Goal: Information Seeking & Learning: Check status

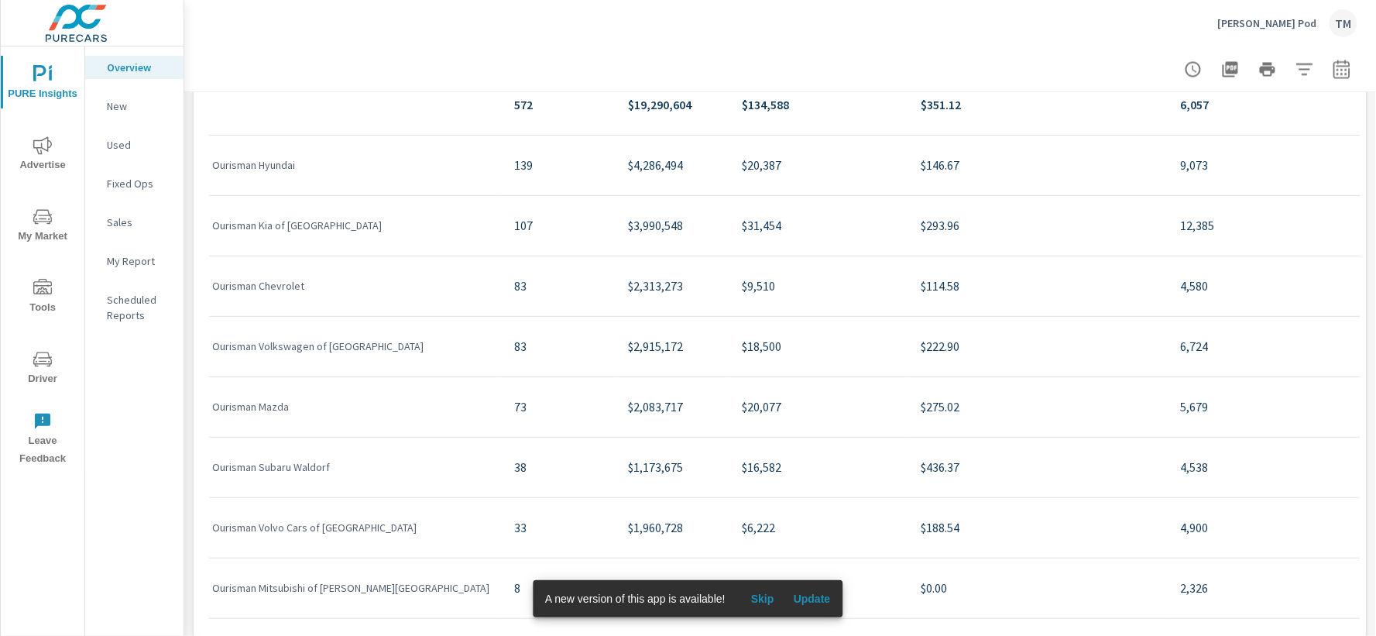
scroll to position [980, 0]
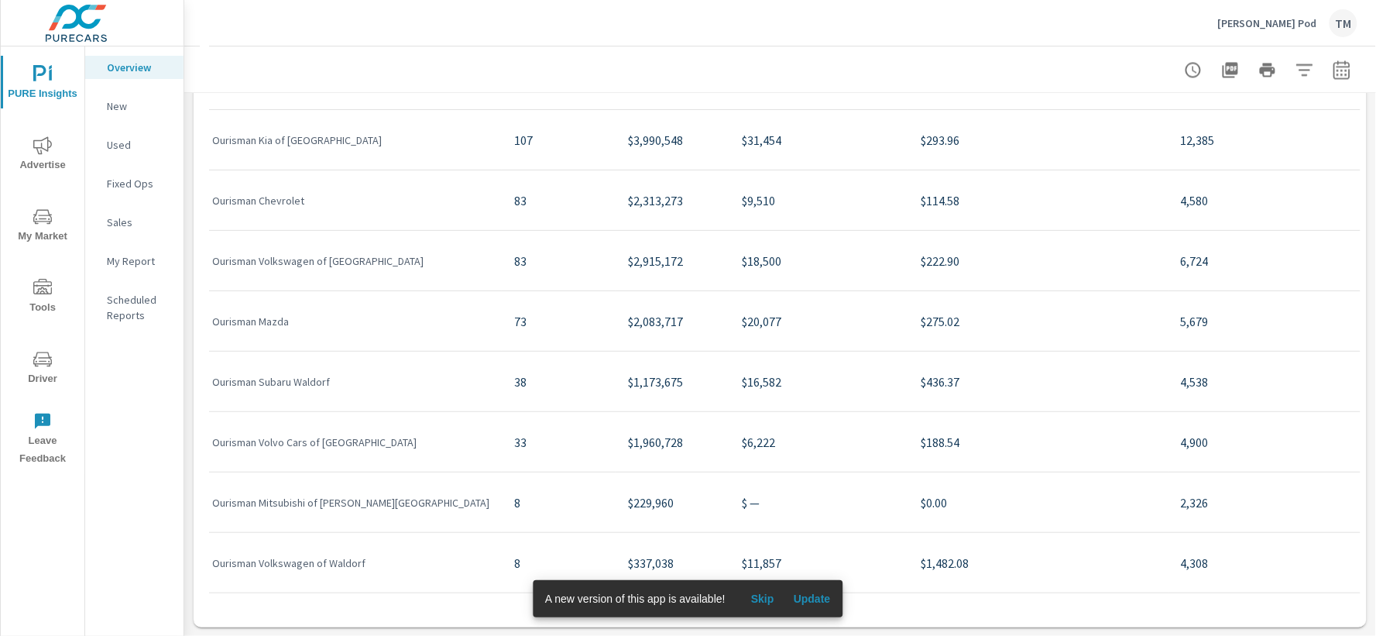
click at [921, 321] on p "$275.02" at bounding box center [1038, 320] width 235 height 19
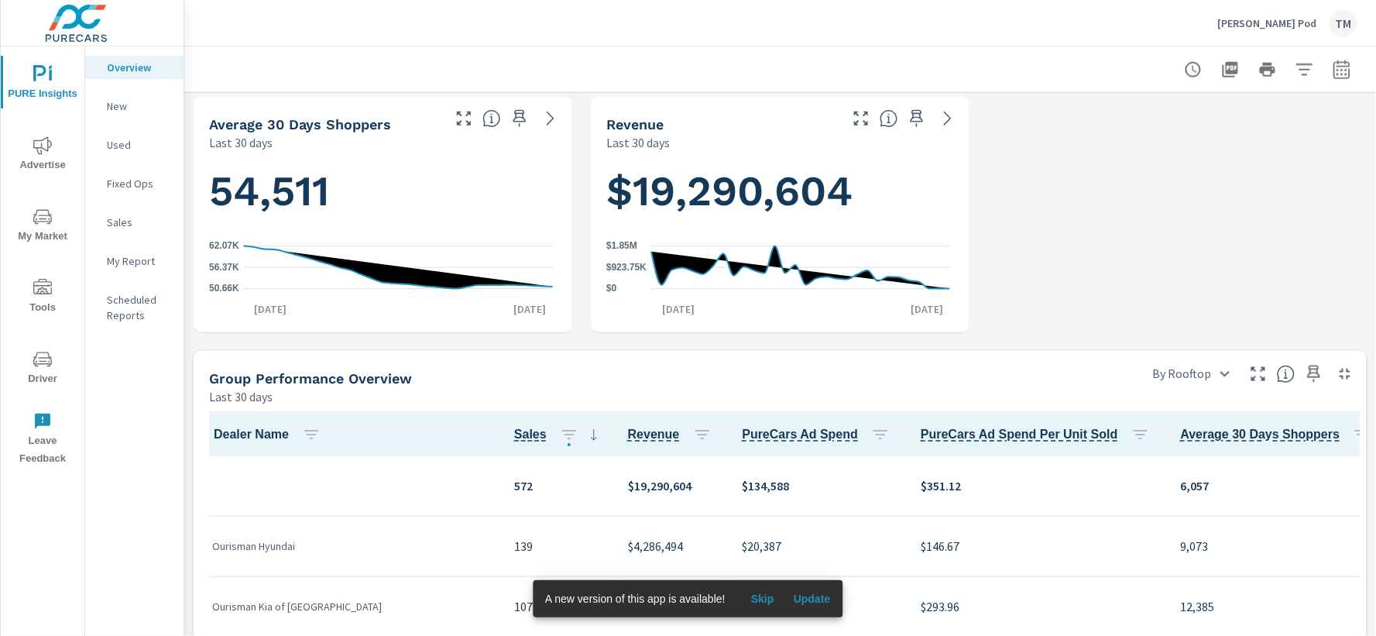
scroll to position [465, 0]
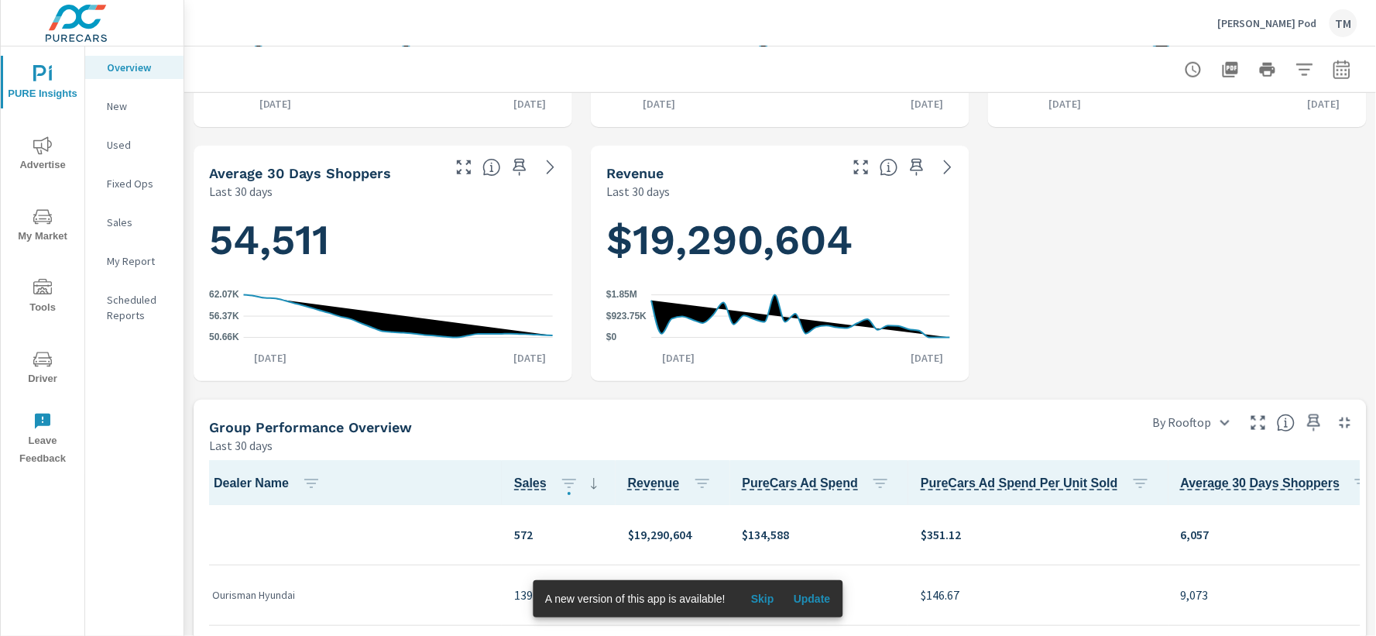
click at [142, 265] on p "My Report" at bounding box center [139, 260] width 64 height 15
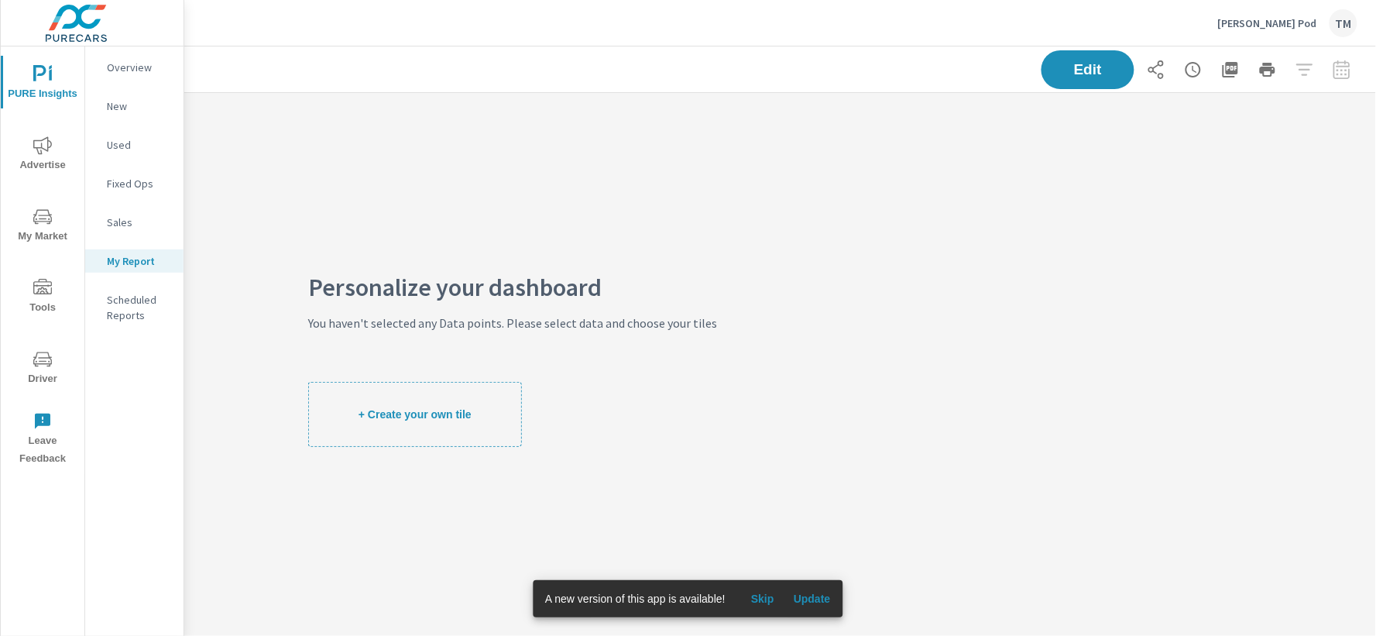
click at [143, 294] on p "Scheduled Reports" at bounding box center [139, 307] width 64 height 31
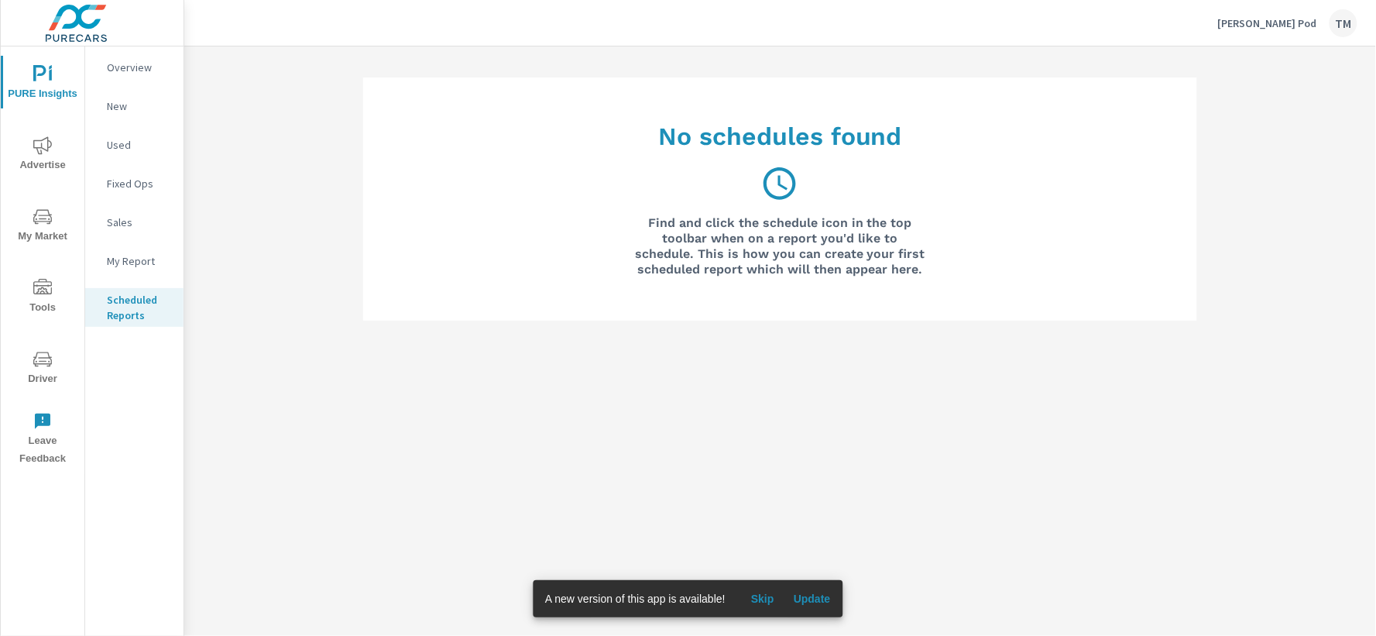
click at [149, 68] on p "Overview" at bounding box center [139, 67] width 64 height 15
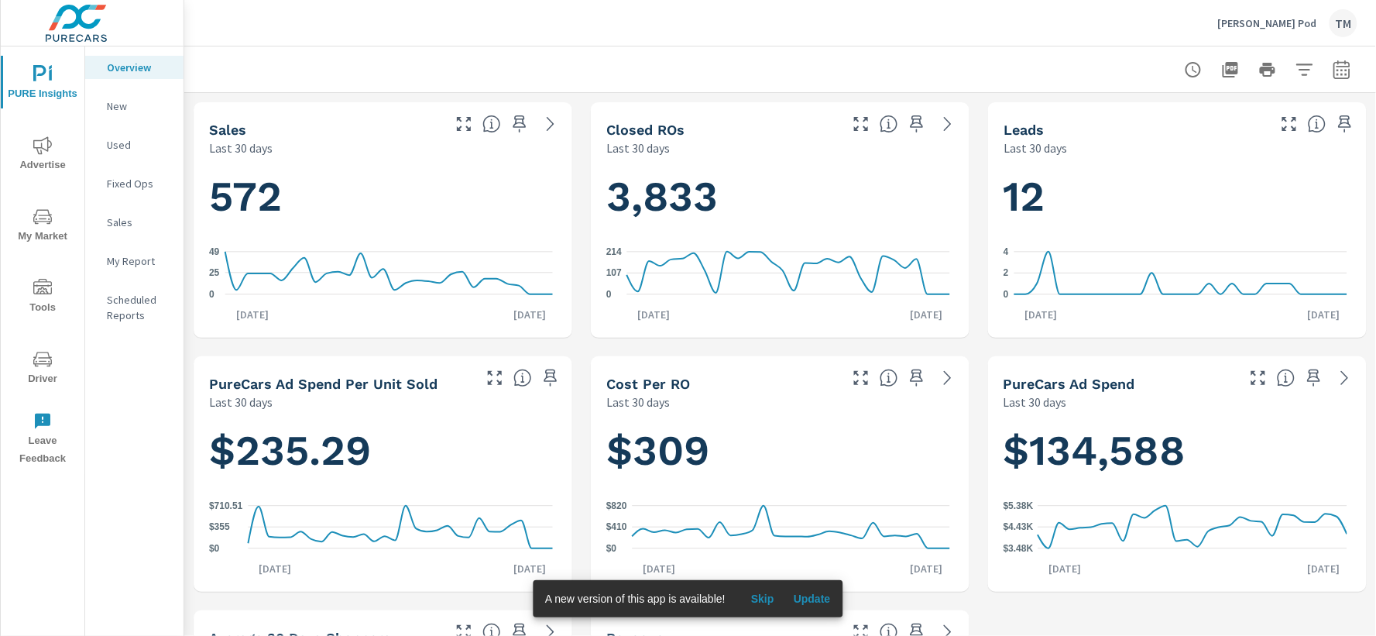
click at [58, 155] on span "Advertise" at bounding box center [42, 155] width 74 height 38
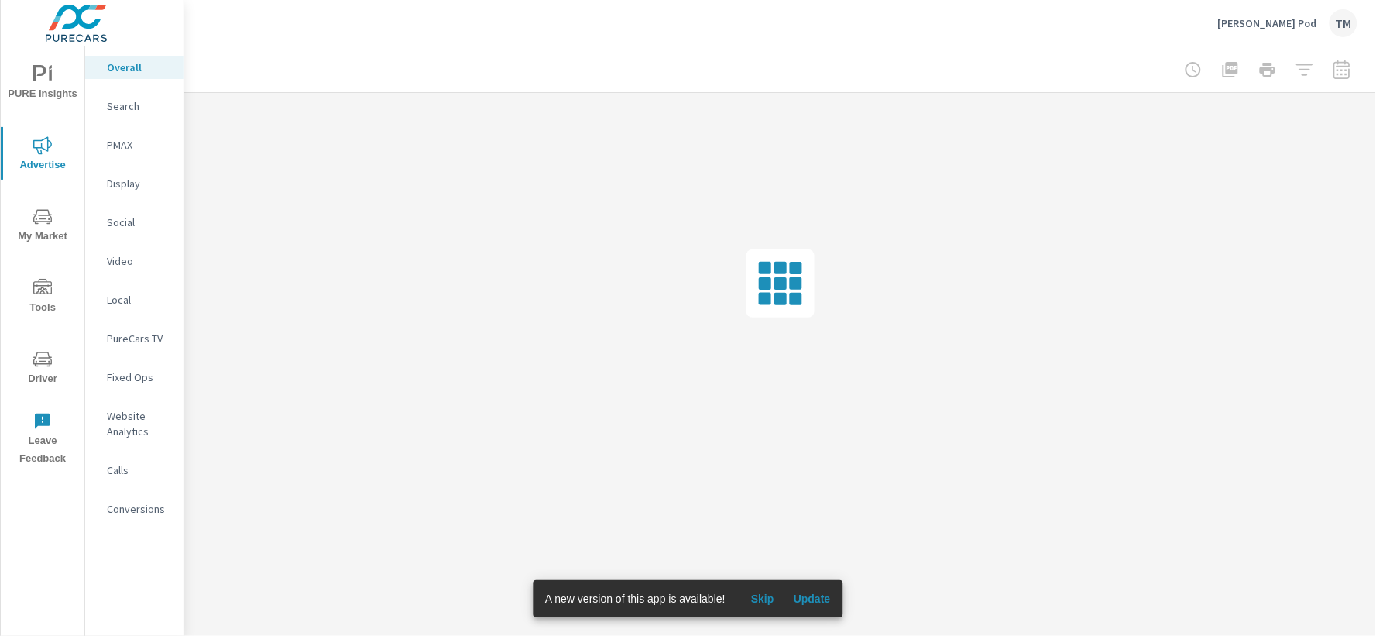
click at [824, 604] on span "Update" at bounding box center [812, 599] width 37 height 14
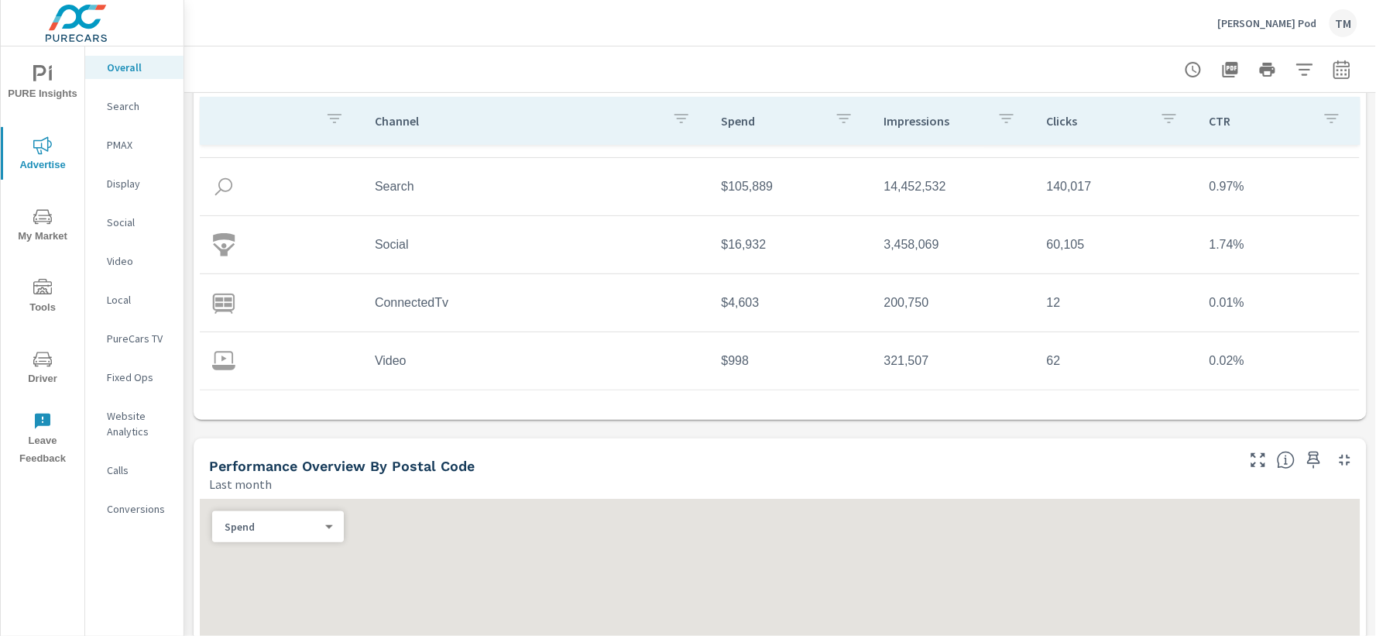
scroll to position [516, 0]
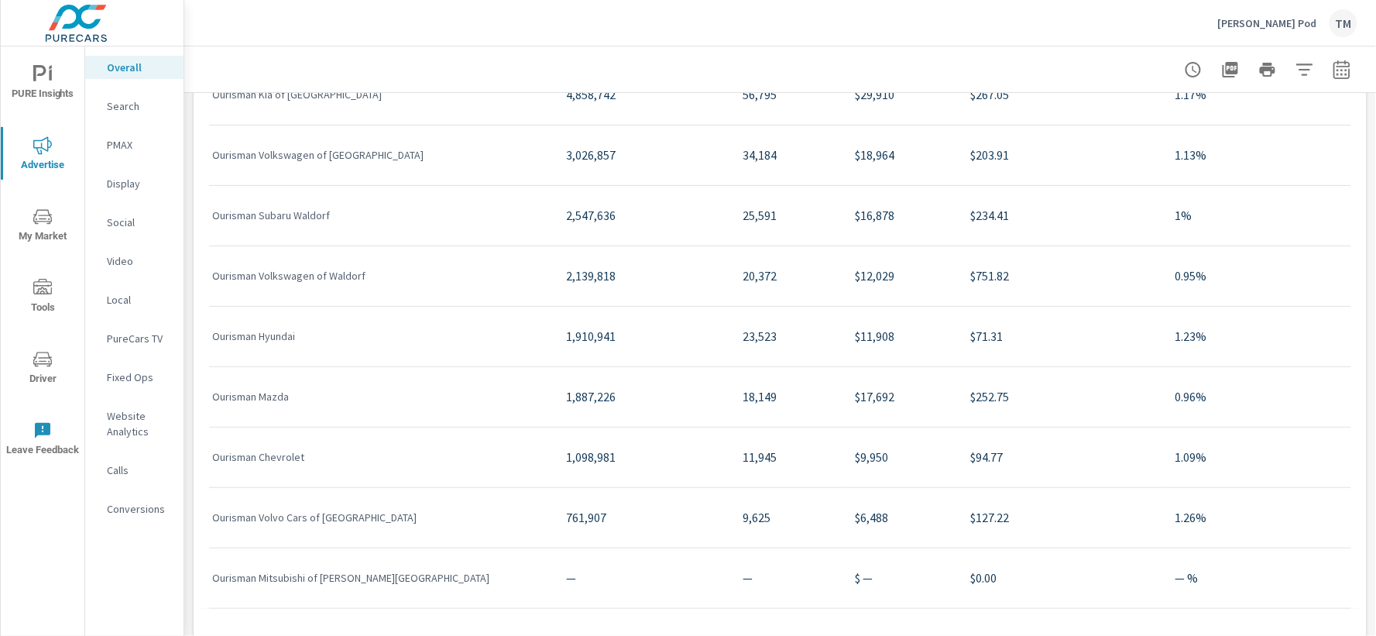
scroll to position [1947, 0]
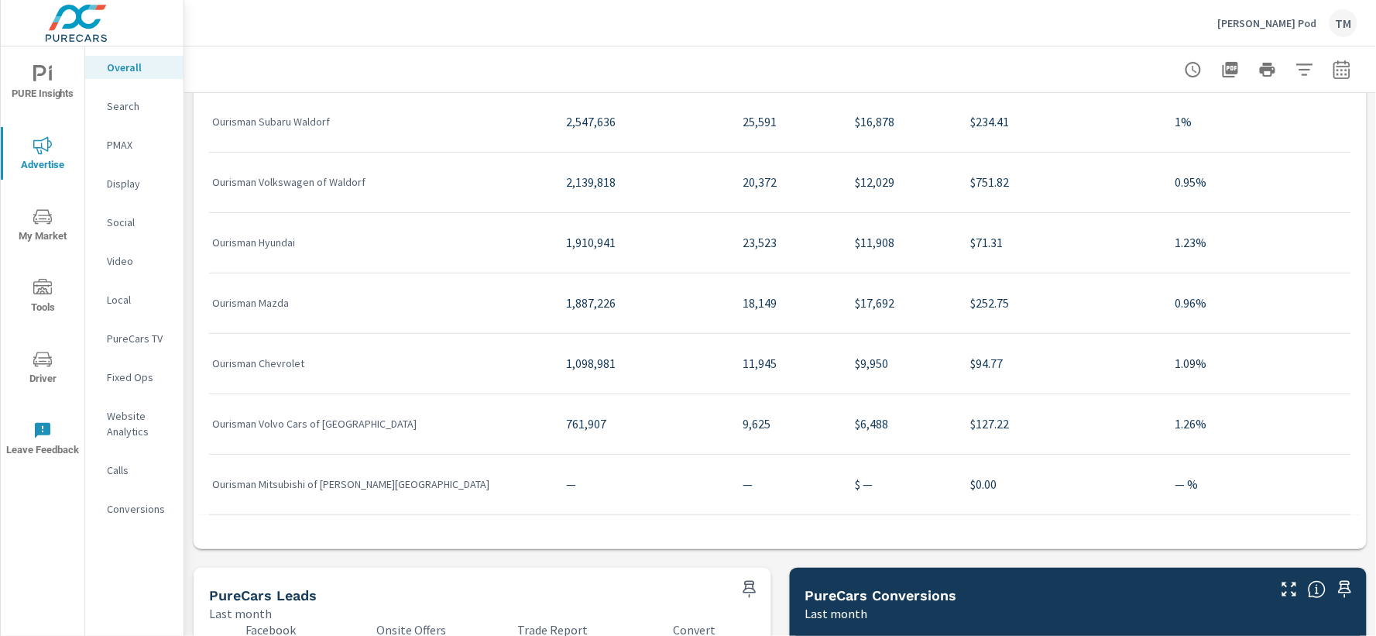
click at [855, 304] on p "$17,692" at bounding box center [900, 302] width 91 height 19
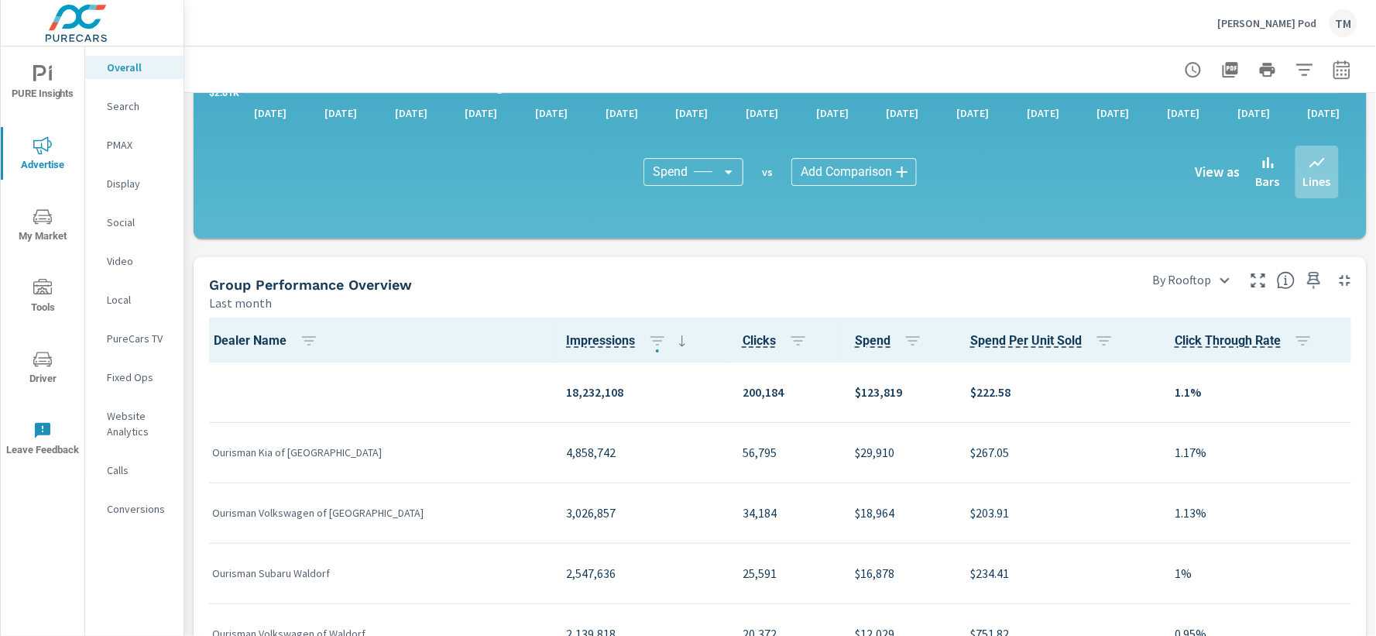
scroll to position [1431, 0]
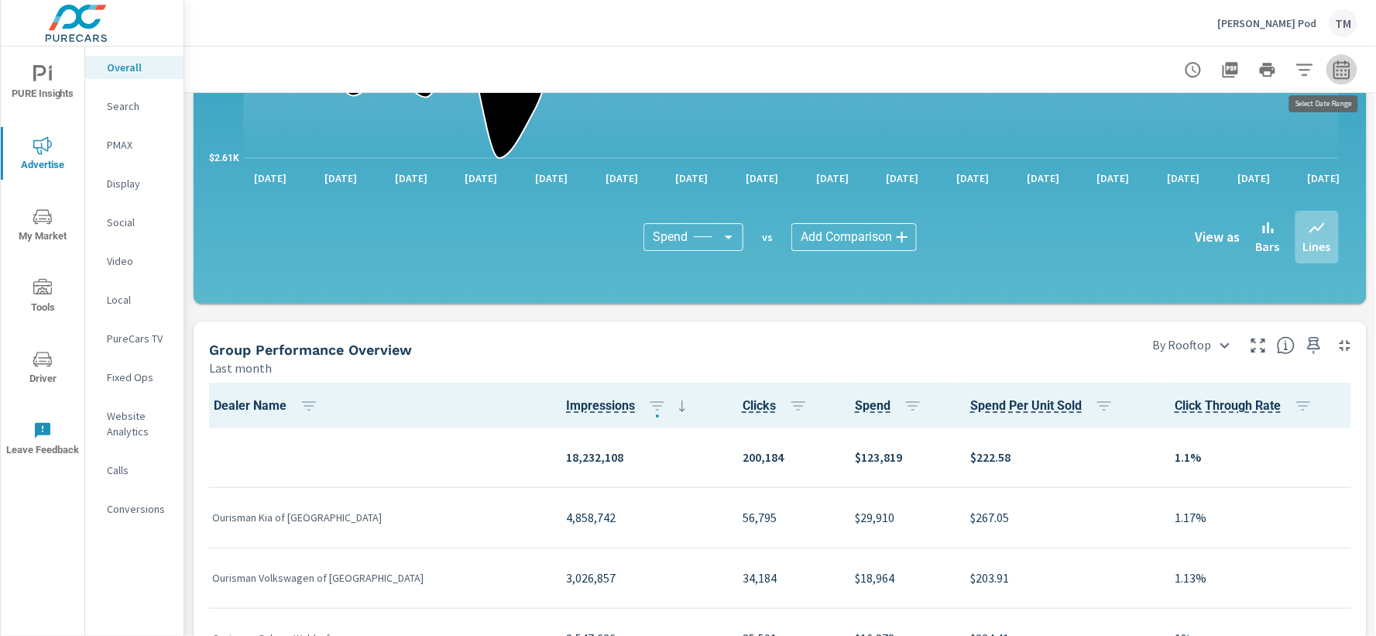
click at [1332, 68] on icon "button" at bounding box center [1341, 69] width 19 height 19
select select "Last month"
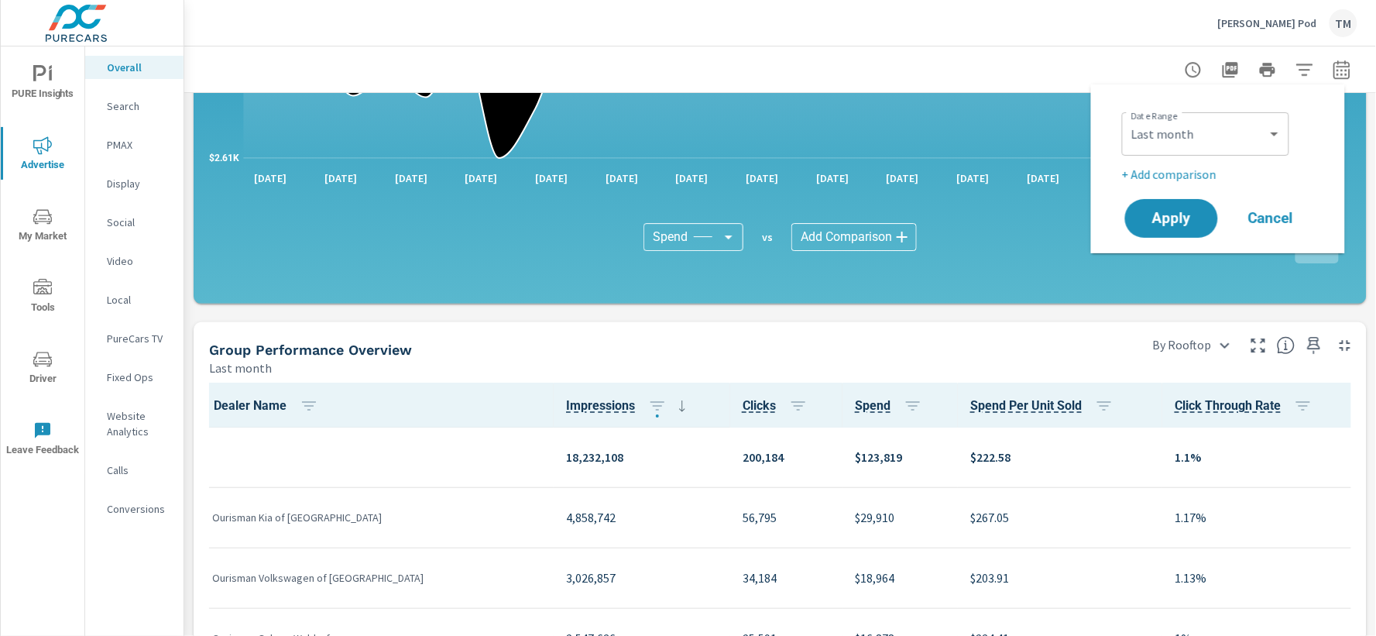
click at [1039, 57] on div at bounding box center [780, 69] width 1154 height 46
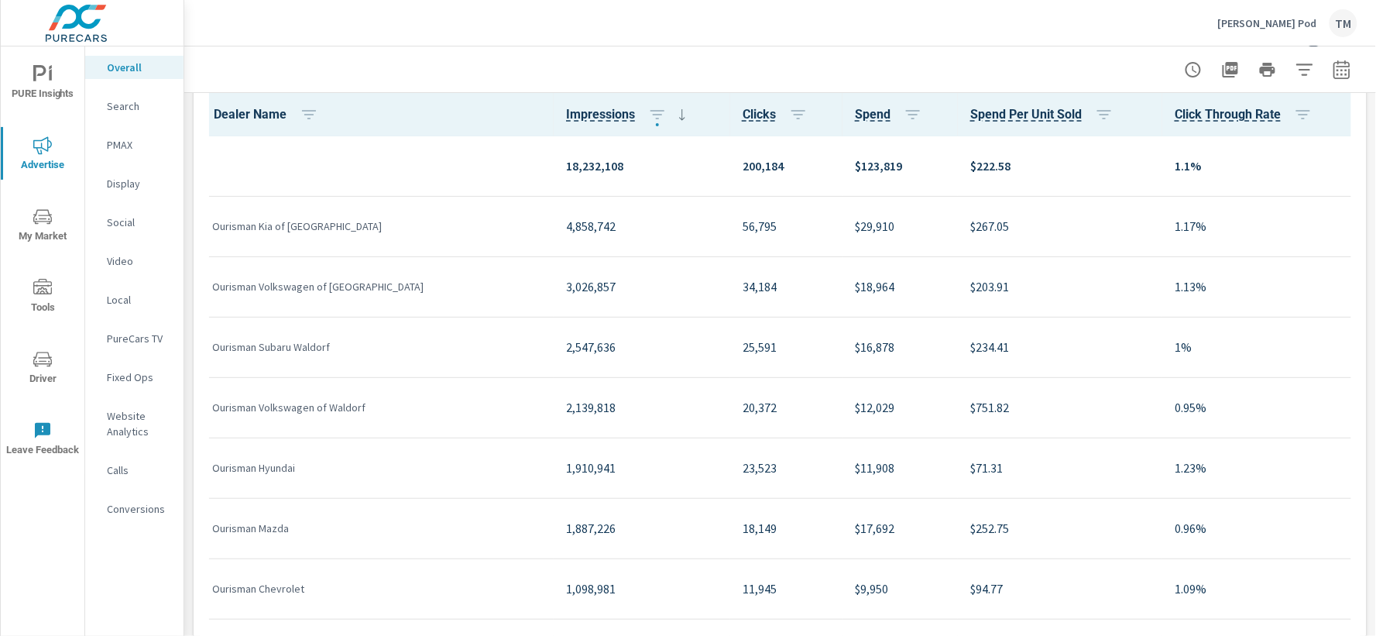
scroll to position [1775, 0]
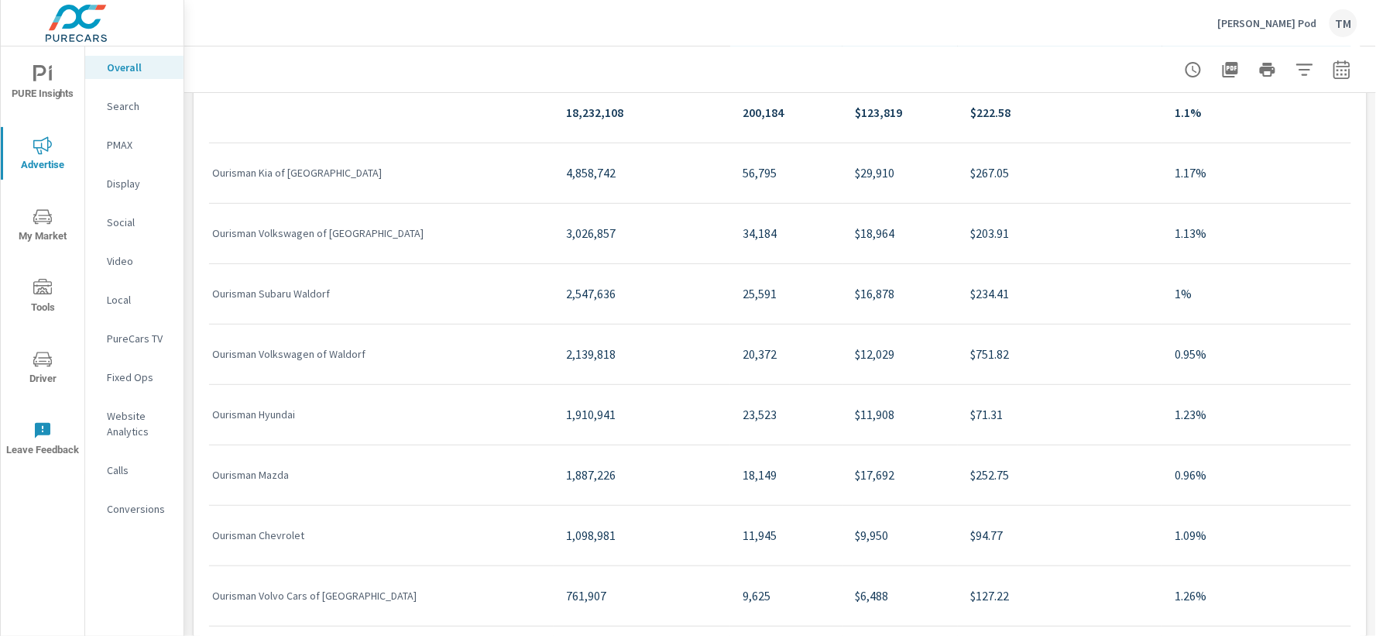
click at [855, 296] on p "$16,878" at bounding box center [900, 293] width 91 height 19
click at [855, 339] on div "$12,029" at bounding box center [900, 354] width 91 height 47
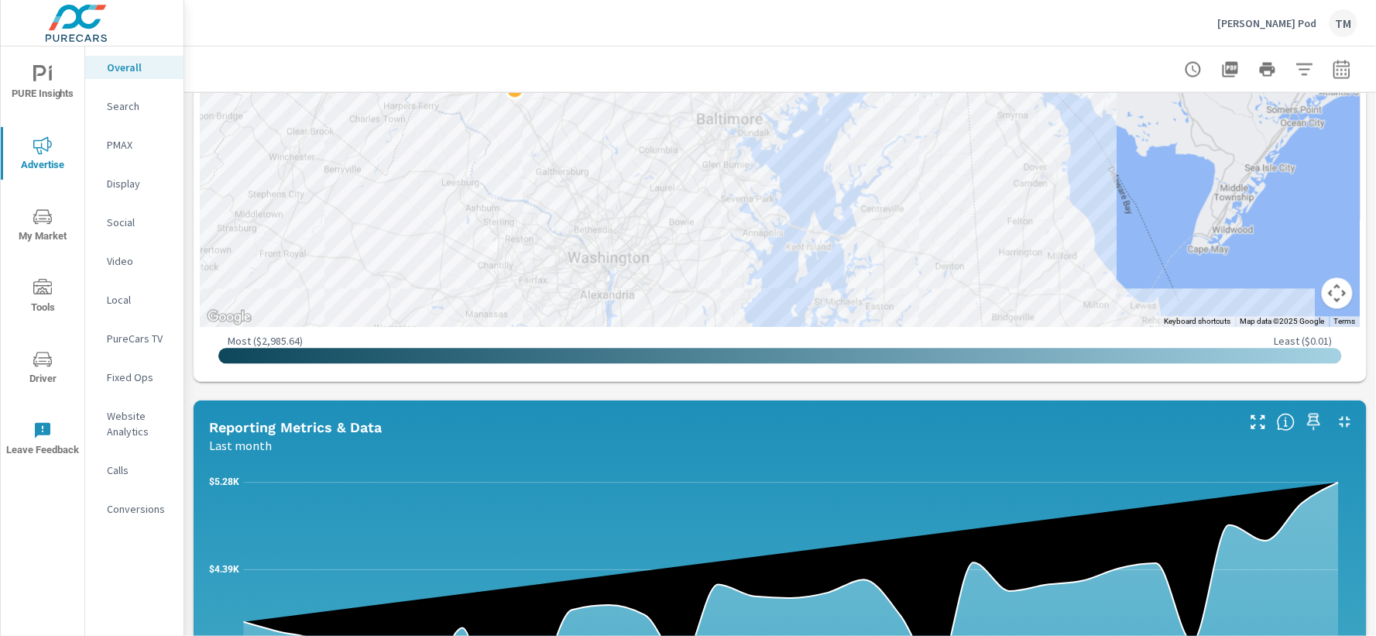
scroll to position [571, 0]
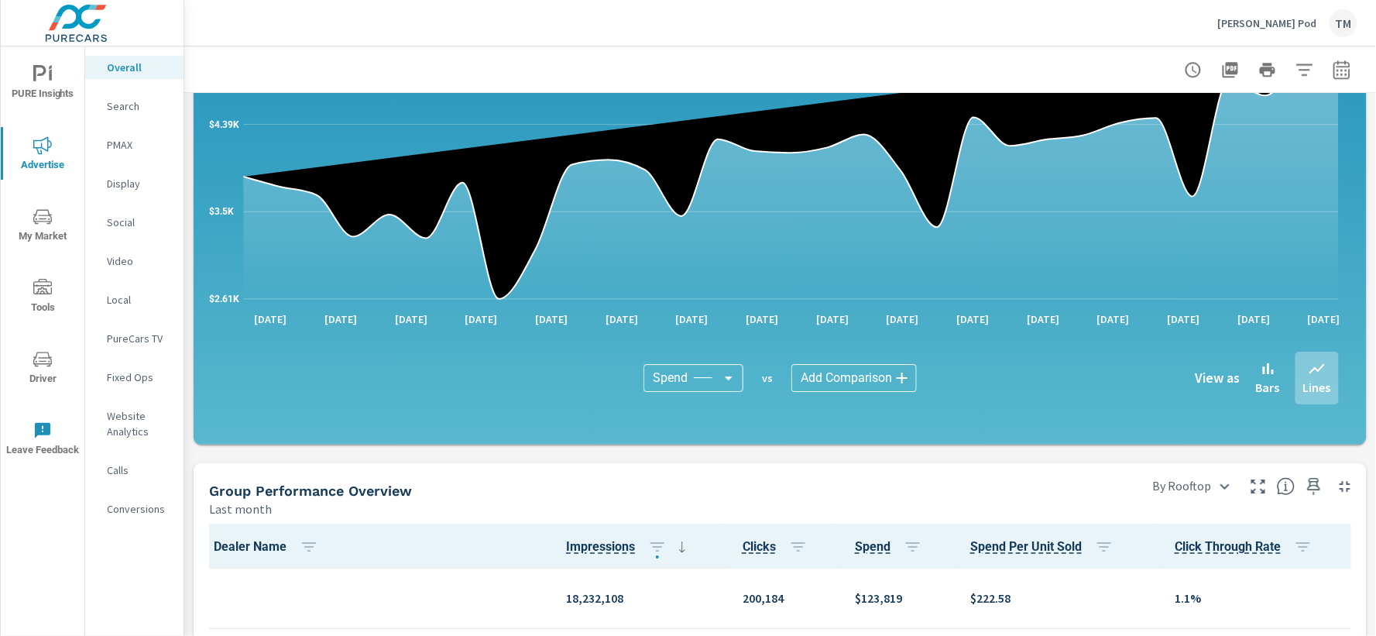
scroll to position [1806, 0]
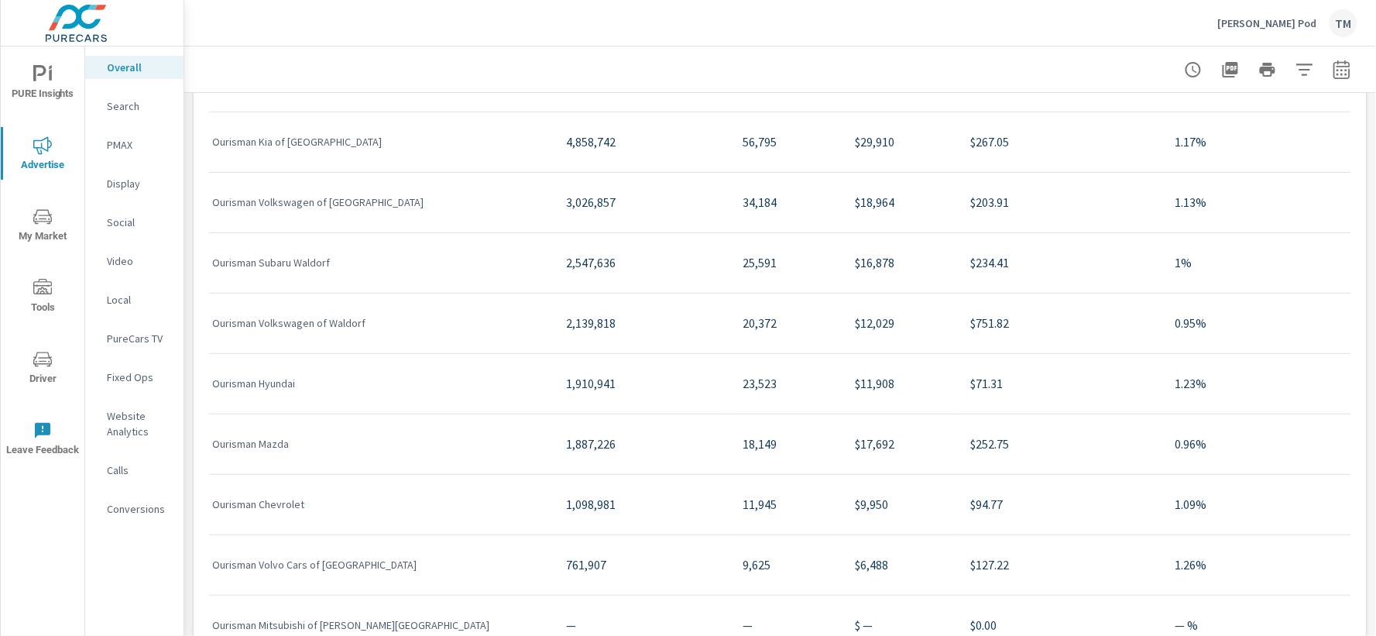
click at [276, 442] on p "Ourisman Mazda" at bounding box center [376, 443] width 329 height 15
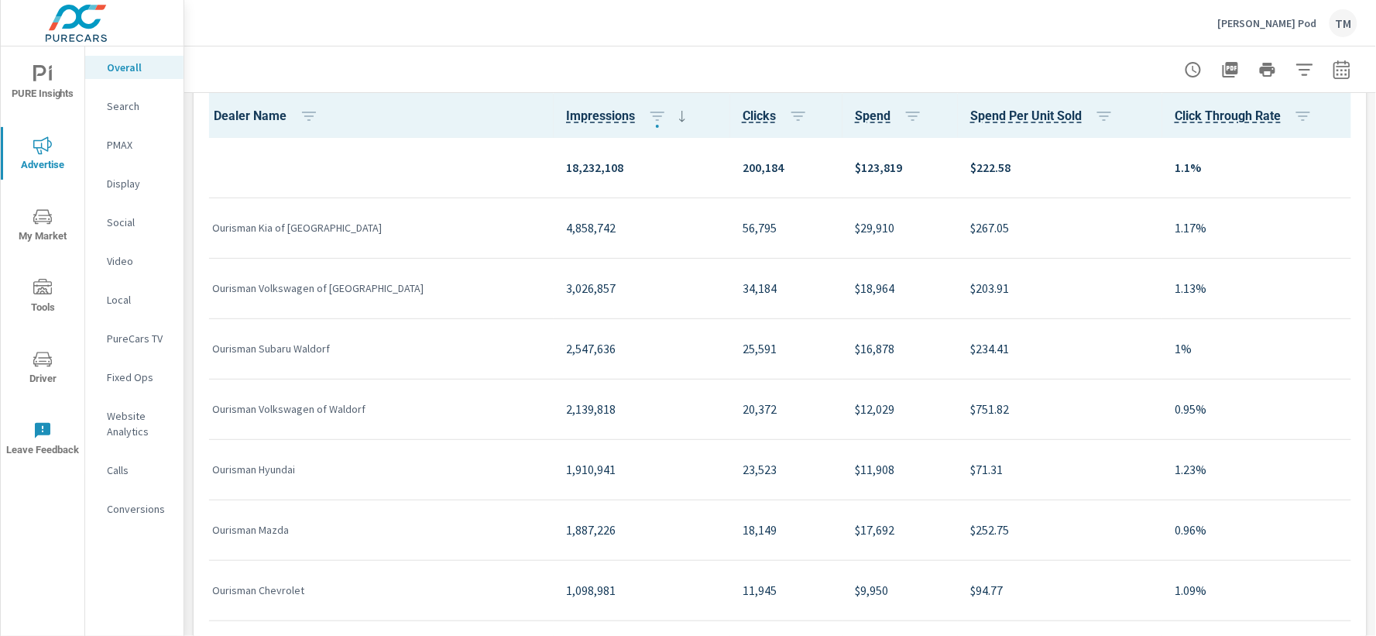
click at [566, 478] on div "1,910,941" at bounding box center [642, 469] width 152 height 47
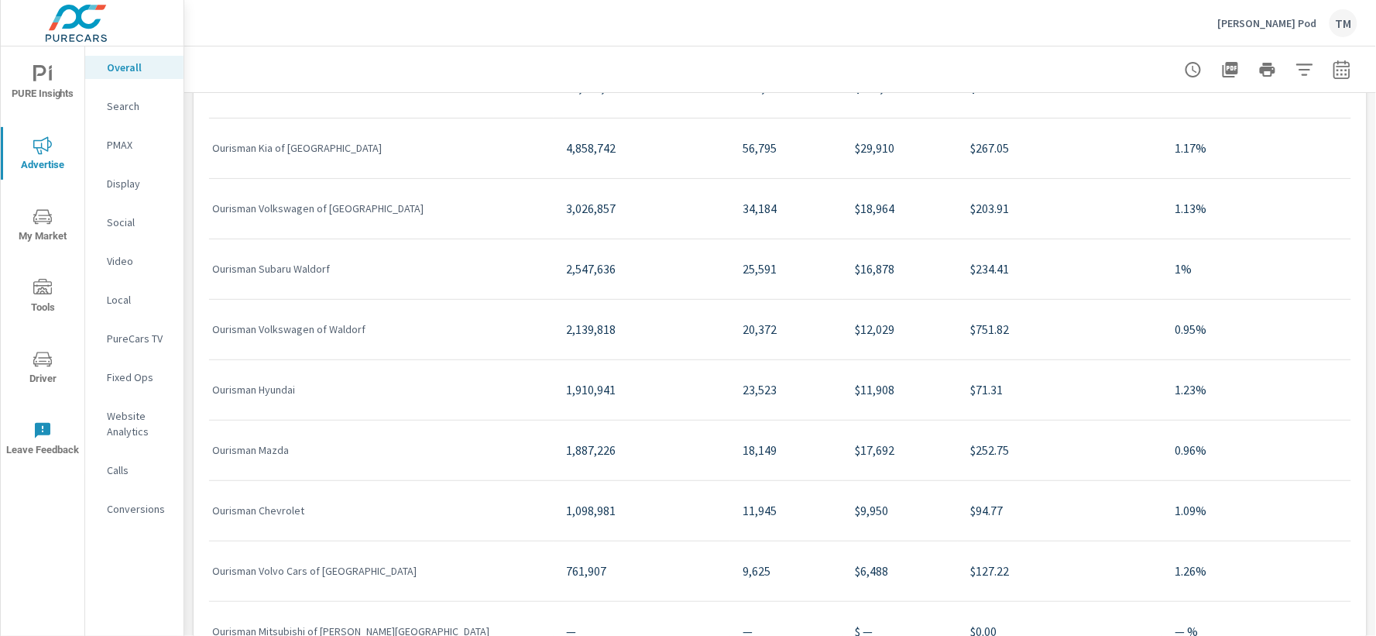
scroll to position [1892, 0]
